Goal: Information Seeking & Learning: Learn about a topic

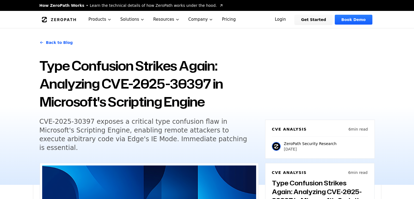
scroll to position [627, 0]
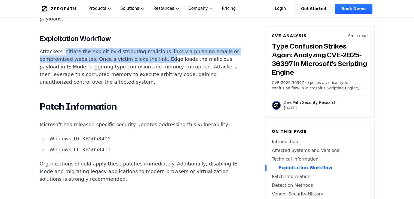
drag, startPoint x: 62, startPoint y: 50, endPoint x: 164, endPoint y: 54, distance: 102.3
click at [164, 54] on p "Attackers initiate the exploit by distributing malicious links via phishing ema…" at bounding box center [141, 67] width 203 height 38
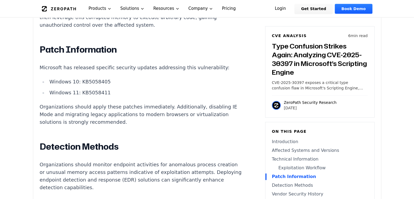
scroll to position [681, 0]
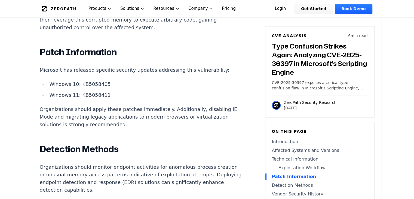
click at [94, 93] on li "Windows 11: KB5058411" at bounding box center [144, 95] width 195 height 8
copy li "KB5058411"
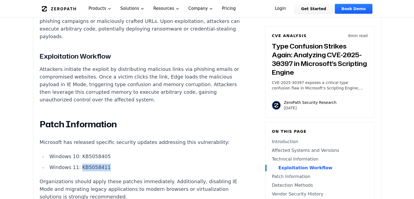
scroll to position [572, 0]
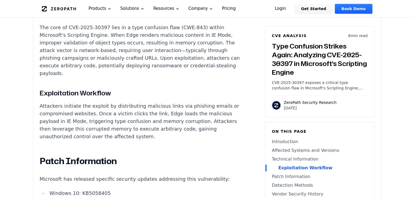
click at [124, 121] on p "Attackers initiate the exploit by distributing malicious links via phishing ema…" at bounding box center [141, 121] width 203 height 38
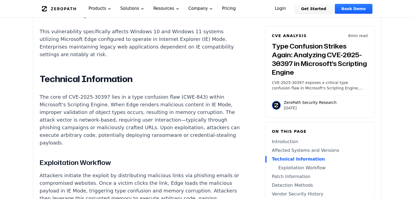
scroll to position [491, 0]
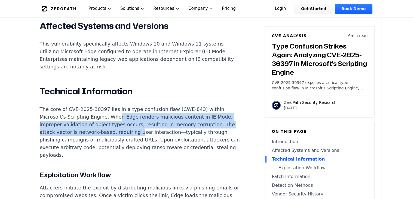
click at [140, 132] on p "The core of CVE-2025-30397 lies in a type confusion flaw (CWE-843) within Micro…" at bounding box center [141, 131] width 203 height 53
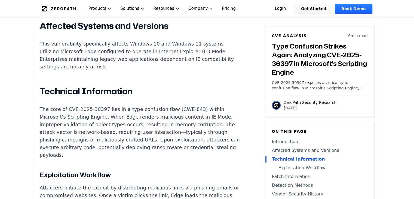
click at [148, 142] on p "The core of CVE-2025-30397 lies in a type confusion flaw (CWE-843) within Micro…" at bounding box center [141, 131] width 203 height 53
